Goal: Information Seeking & Learning: Find specific fact

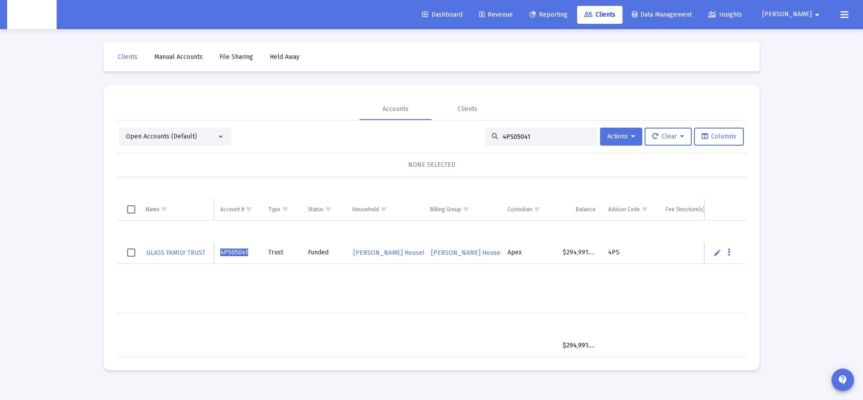
click at [531, 137] on input "4PS05041" at bounding box center [547, 137] width 88 height 8
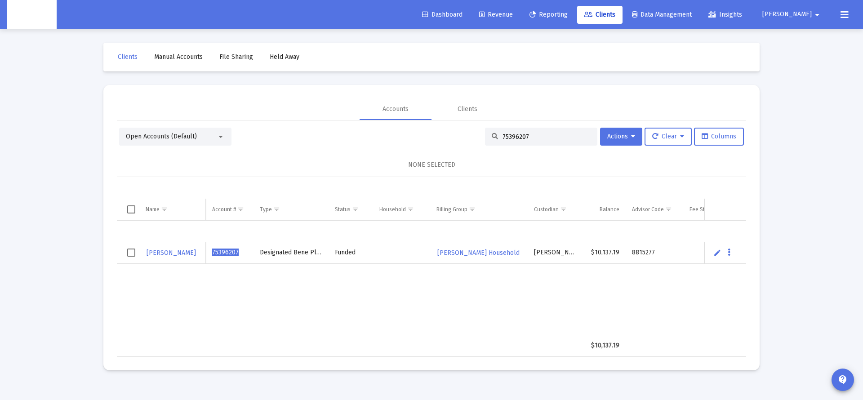
click at [510, 133] on input "75396207" at bounding box center [547, 137] width 88 height 8
click at [510, 134] on input "75396207" at bounding box center [547, 137] width 88 height 8
paste input "34173520"
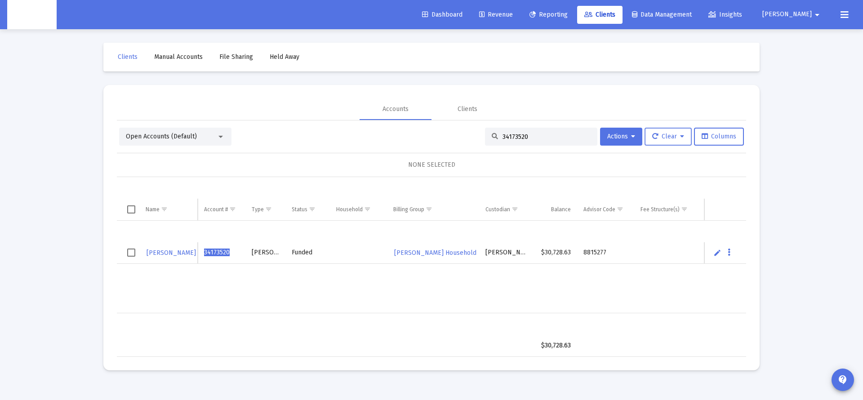
type input "34173520"
click at [658, 137] on span "Clear" at bounding box center [668, 137] width 32 height 8
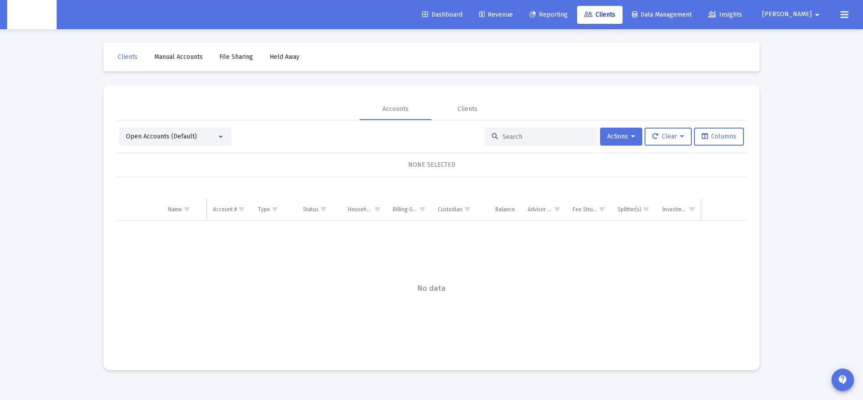
click at [530, 142] on div at bounding box center [541, 137] width 112 height 18
click at [520, 136] on input at bounding box center [547, 137] width 88 height 8
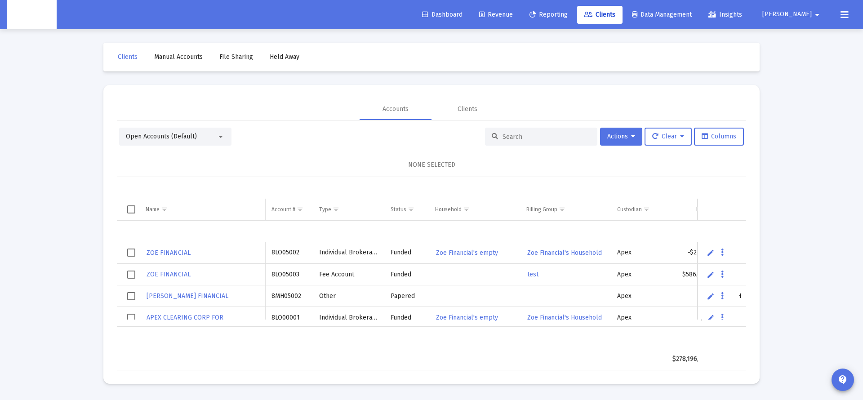
paste input "34173520"
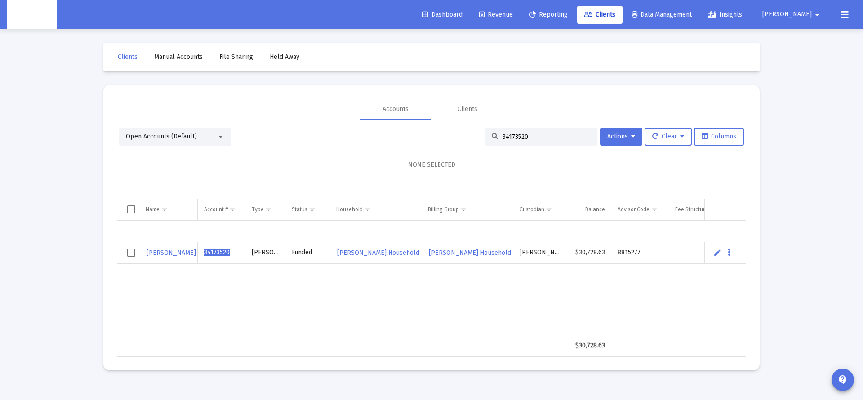
click at [510, 137] on input "34173520" at bounding box center [547, 137] width 88 height 8
paste input "6427452"
type input "36427452"
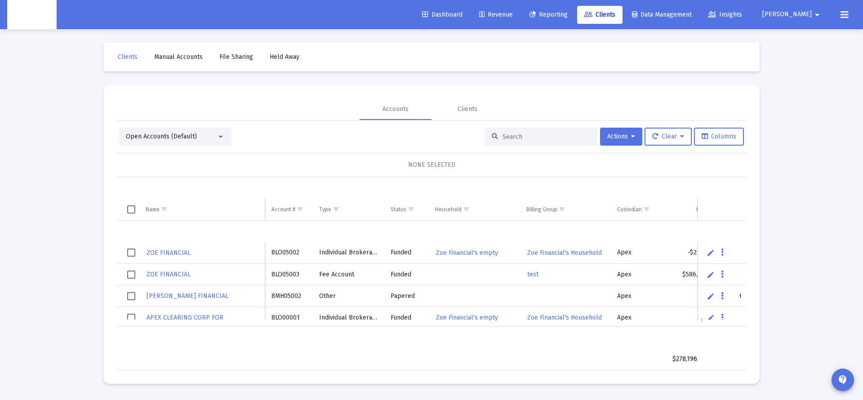
click at [517, 137] on input at bounding box center [547, 137] width 88 height 8
paste input "36427452"
type input "36427452"
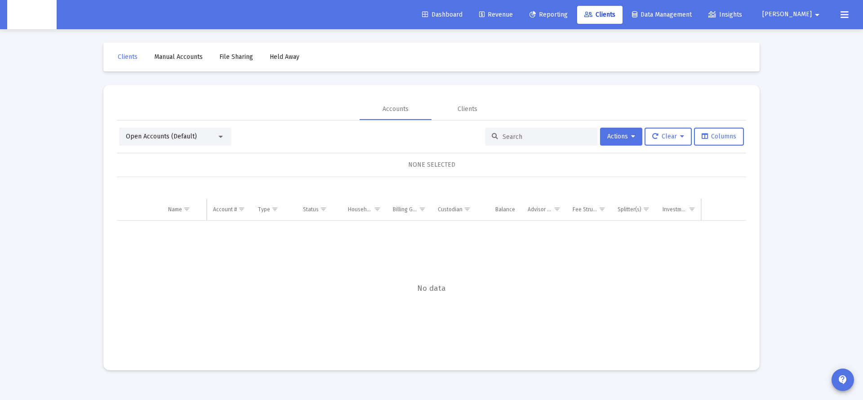
click at [512, 136] on input at bounding box center [547, 137] width 88 height 8
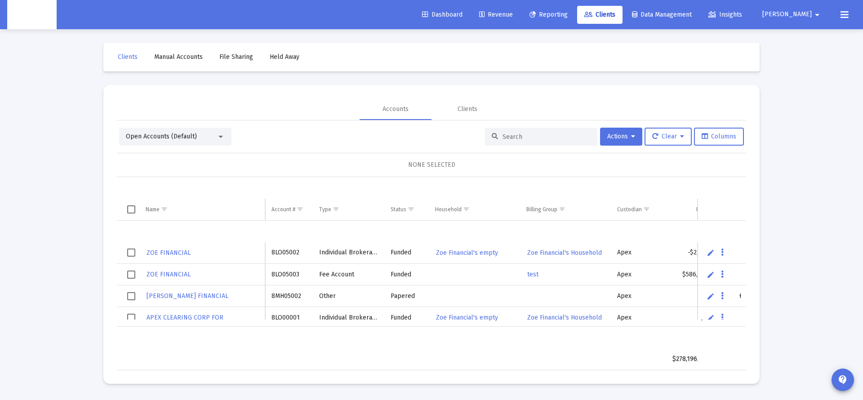
paste input "637146354"
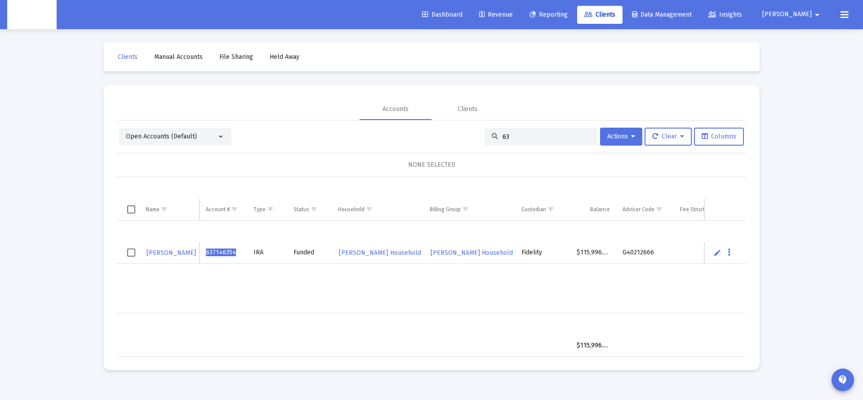
type input "6"
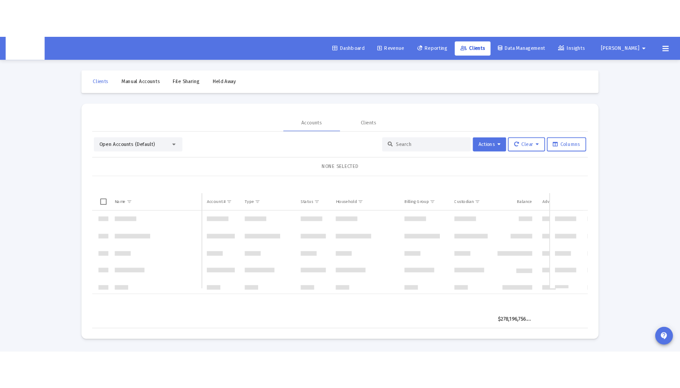
scroll to position [1990, 0]
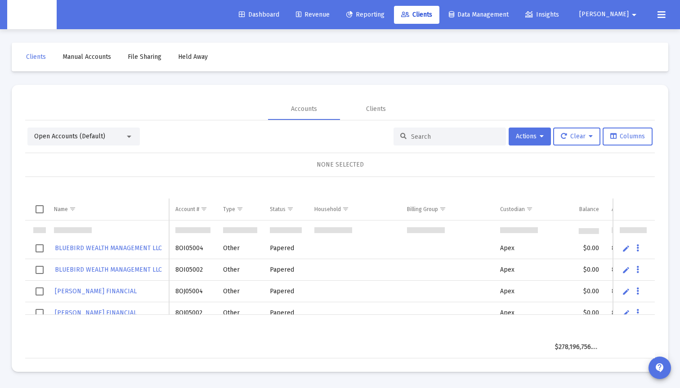
click at [472, 180] on table "Name Account # Type Status Household Billing Group Custodian Balance Advisor Co…" at bounding box center [463, 199] width 876 height 44
click at [69, 60] on span "Manual Accounts" at bounding box center [86, 57] width 49 height 8
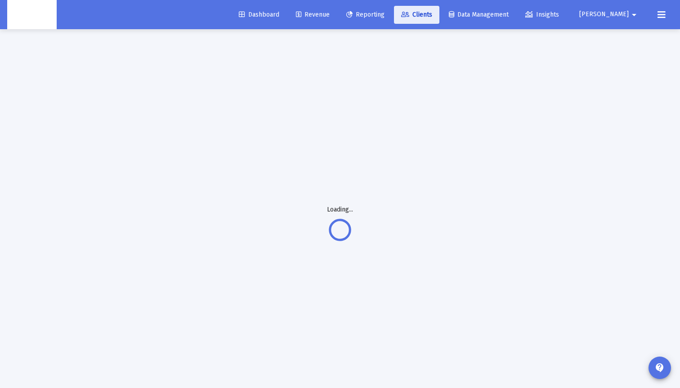
click at [432, 13] on span "Clients" at bounding box center [416, 15] width 31 height 8
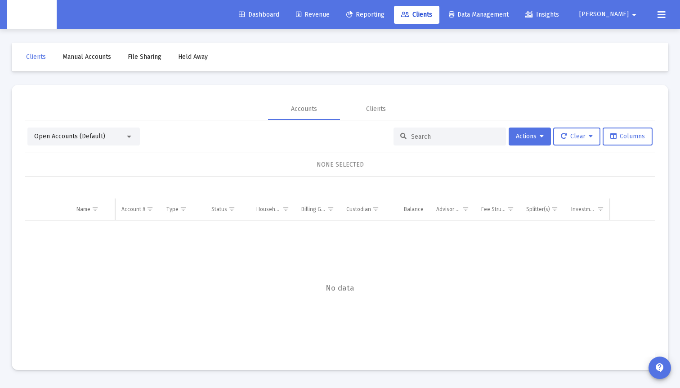
click at [416, 132] on div at bounding box center [449, 137] width 112 height 18
click at [416, 136] on input at bounding box center [455, 137] width 88 height 8
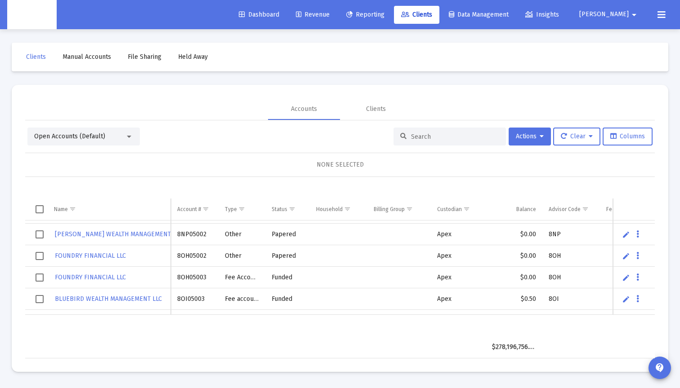
scroll to position [1848, 0]
